Goal: Task Accomplishment & Management: Manage account settings

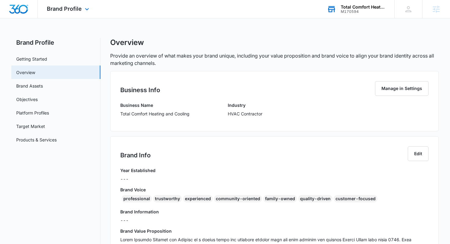
click at [366, 11] on div "M170594" at bounding box center [363, 11] width 45 height 4
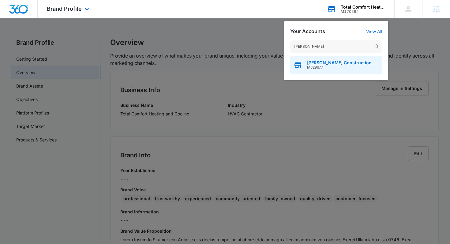
type input "Spinosa"
click at [332, 65] on span "M329677" at bounding box center [343, 67] width 72 height 4
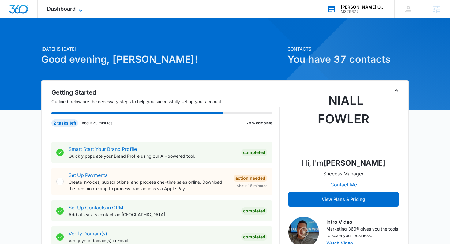
click at [82, 8] on icon at bounding box center [80, 10] width 7 height 7
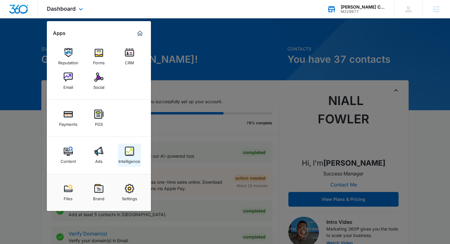
click at [134, 146] on link "Intelligence" at bounding box center [129, 155] width 23 height 23
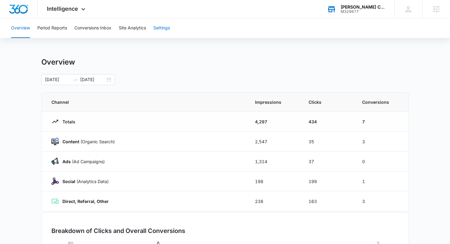
click at [168, 30] on button "Settings" at bounding box center [162, 28] width 17 height 20
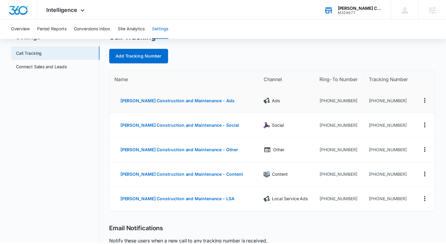
scroll to position [39, 0]
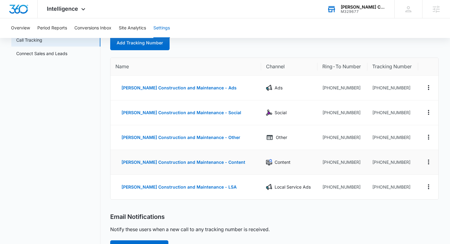
click at [406, 164] on td "+19787752064" at bounding box center [393, 162] width 51 height 25
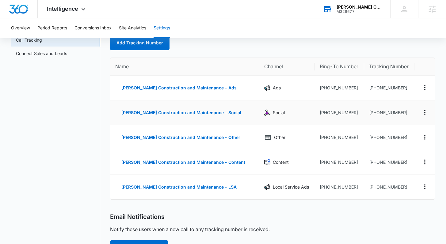
click at [134, 124] on td "Spinosa Construction and Maintenance - Social" at bounding box center [184, 113] width 149 height 25
click at [94, 132] on nav "Settings Call Tracking Connect Sales and Leads" at bounding box center [55, 208] width 89 height 379
click at [265, 36] on div "Overview Period Reports Conversions Inbox Site Analytics Settings" at bounding box center [222, 28] width 431 height 20
drag, startPoint x: 400, startPoint y: 162, endPoint x: 368, endPoint y: 165, distance: 32.0
click at [368, 165] on td "+19787752064" at bounding box center [389, 162] width 50 height 25
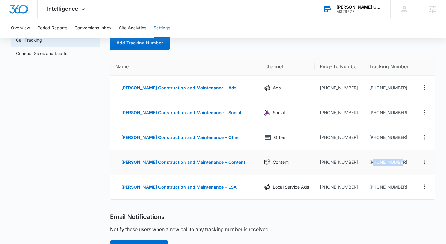
copy td "9787752064"
click at [368, 165] on td "+19787752064" at bounding box center [389, 162] width 50 height 25
drag, startPoint x: 368, startPoint y: 164, endPoint x: 399, endPoint y: 164, distance: 31.3
click at [399, 164] on td "+19787752064" at bounding box center [389, 162] width 50 height 25
copy td "9787752064"
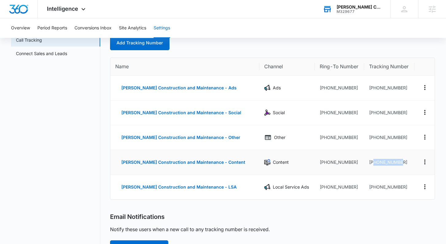
click at [399, 164] on td "+19787752064" at bounding box center [389, 162] width 50 height 25
click at [372, 34] on div "Overview Period Reports Conversions Inbox Site Analytics Settings" at bounding box center [222, 28] width 431 height 20
click at [334, 48] on div "Add Tracking Number" at bounding box center [272, 43] width 324 height 15
drag, startPoint x: 394, startPoint y: 161, endPoint x: 369, endPoint y: 162, distance: 25.2
click at [369, 162] on td "+19787752064" at bounding box center [389, 162] width 50 height 25
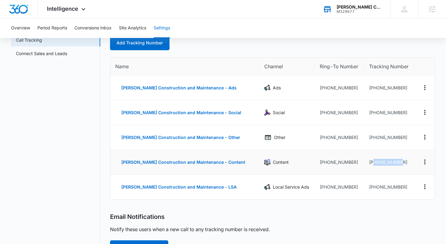
copy td "9787752064"
click at [281, 96] on td "Ads" at bounding box center [286, 88] width 55 height 25
